Goal: Navigation & Orientation: Find specific page/section

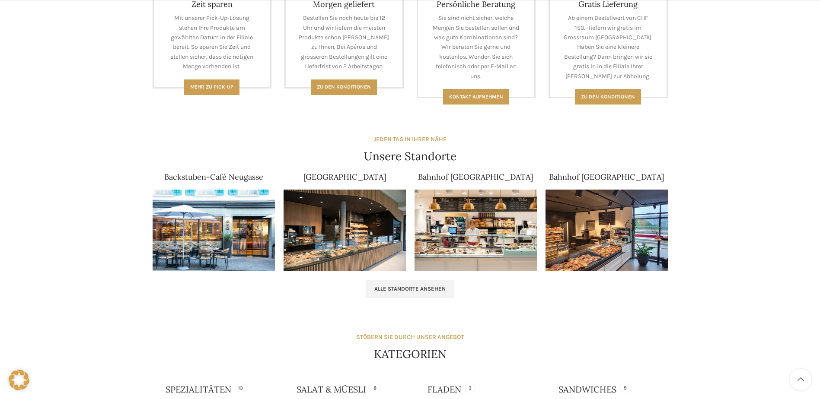
scroll to position [432, 0]
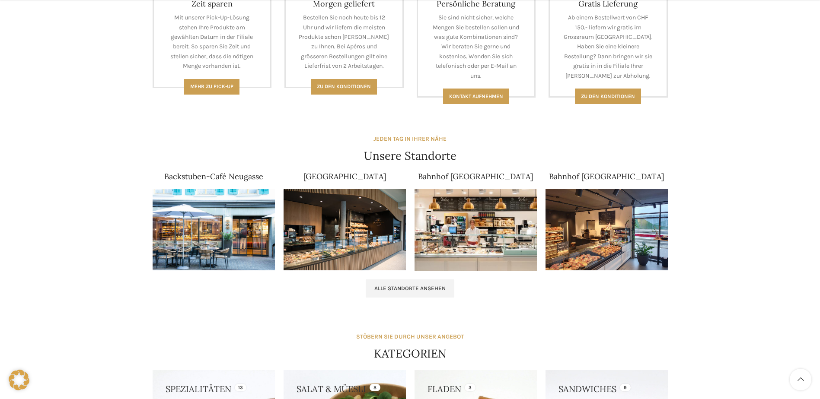
click at [220, 206] on img at bounding box center [214, 230] width 122 height 82
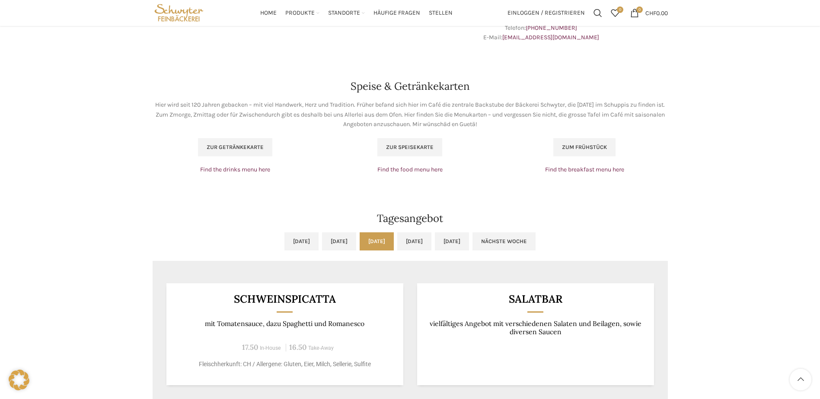
scroll to position [476, 0]
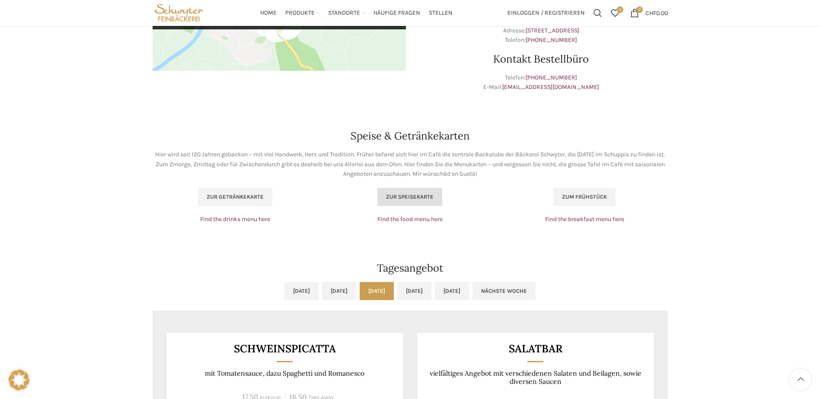
click at [430, 194] on span "Zur Speisekarte" at bounding box center [410, 197] width 48 height 7
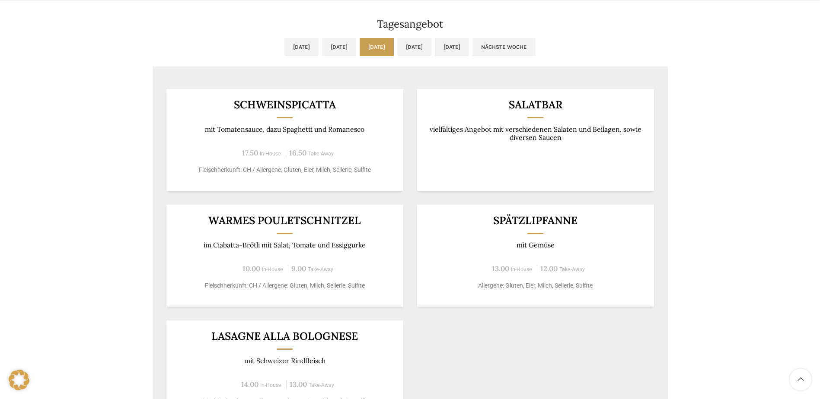
scroll to position [735, 0]
